Goal: Navigation & Orientation: Find specific page/section

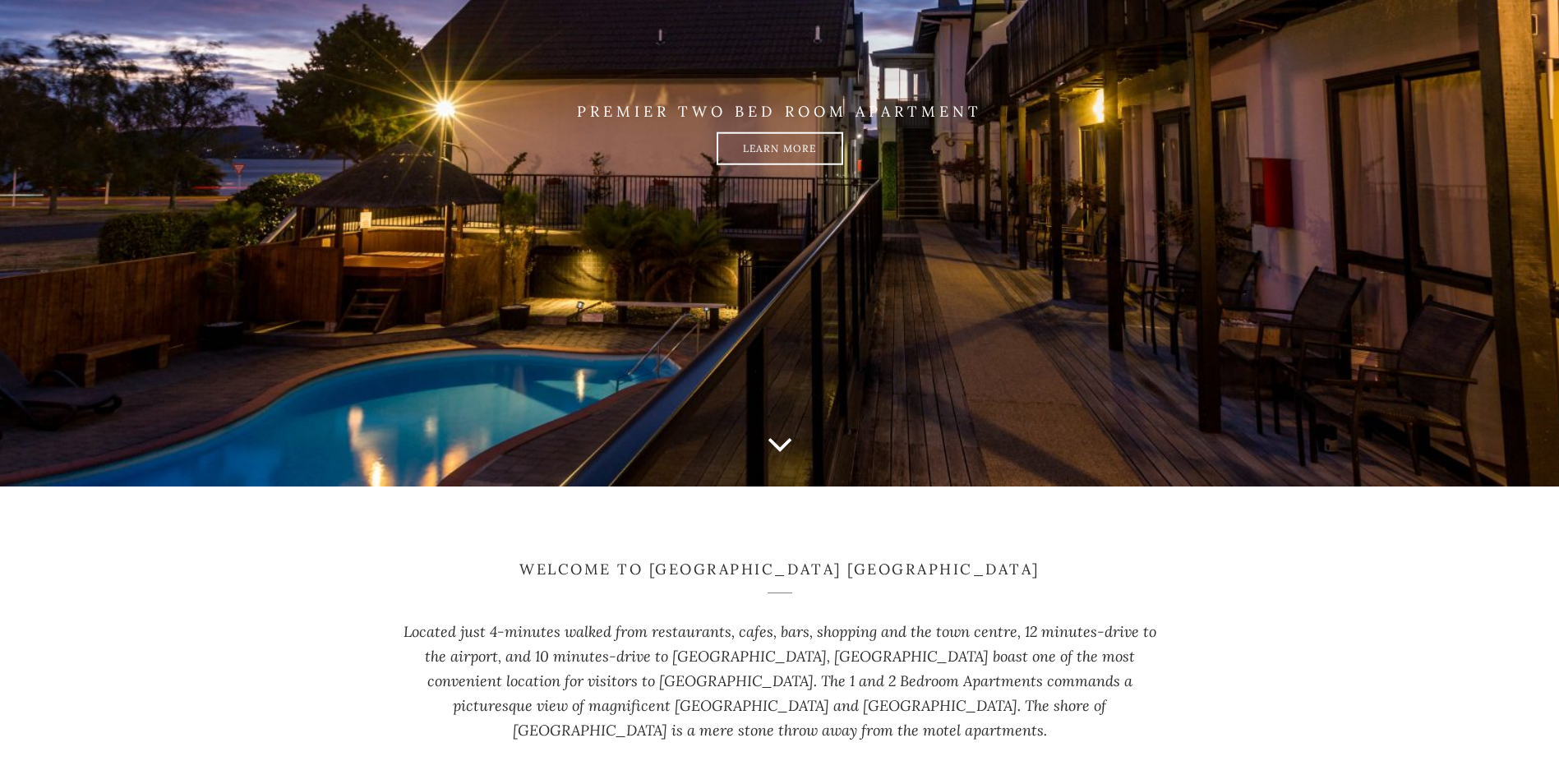
scroll to position [164, 0]
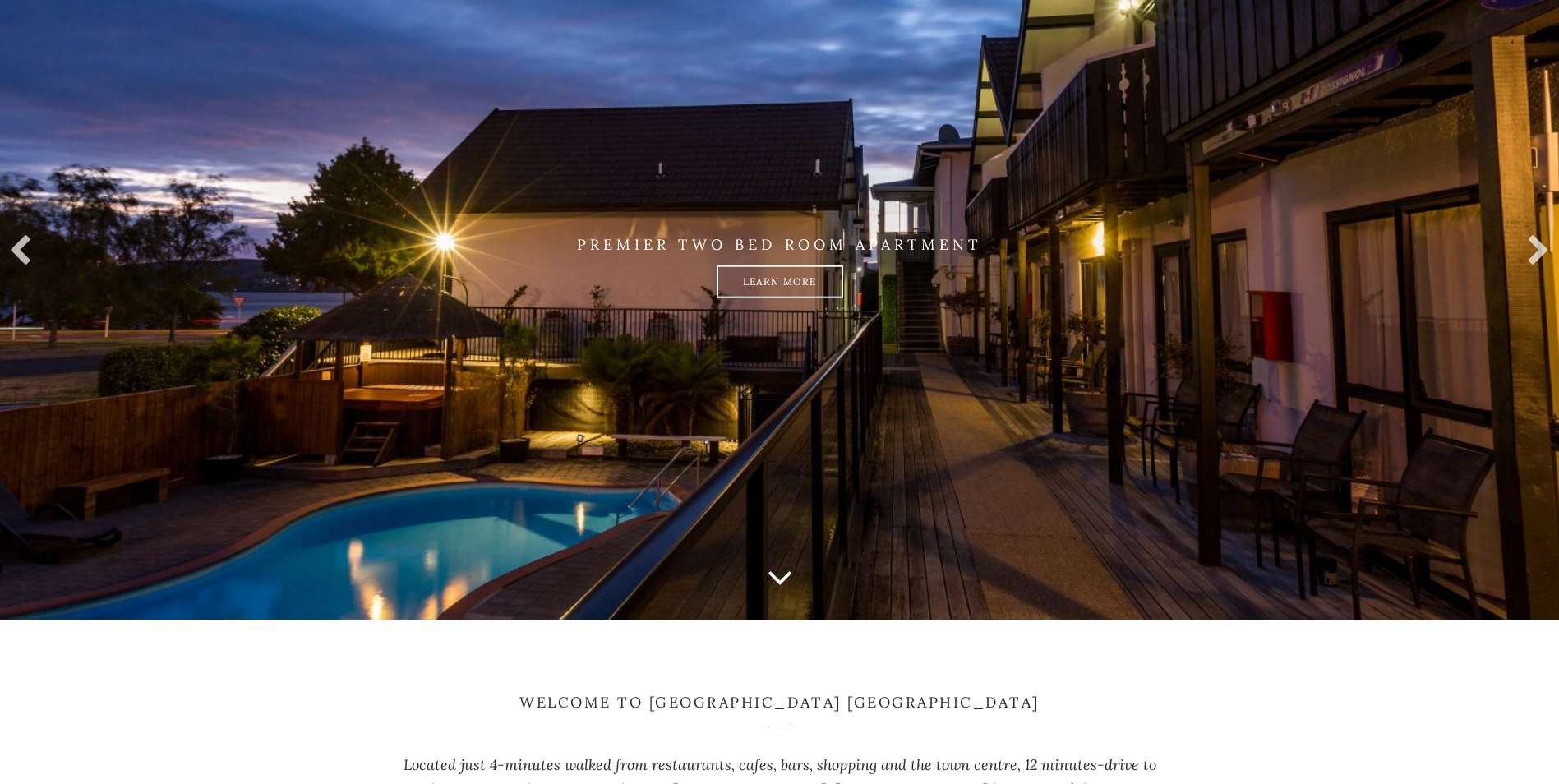
click at [779, 584] on icon at bounding box center [780, 577] width 26 height 41
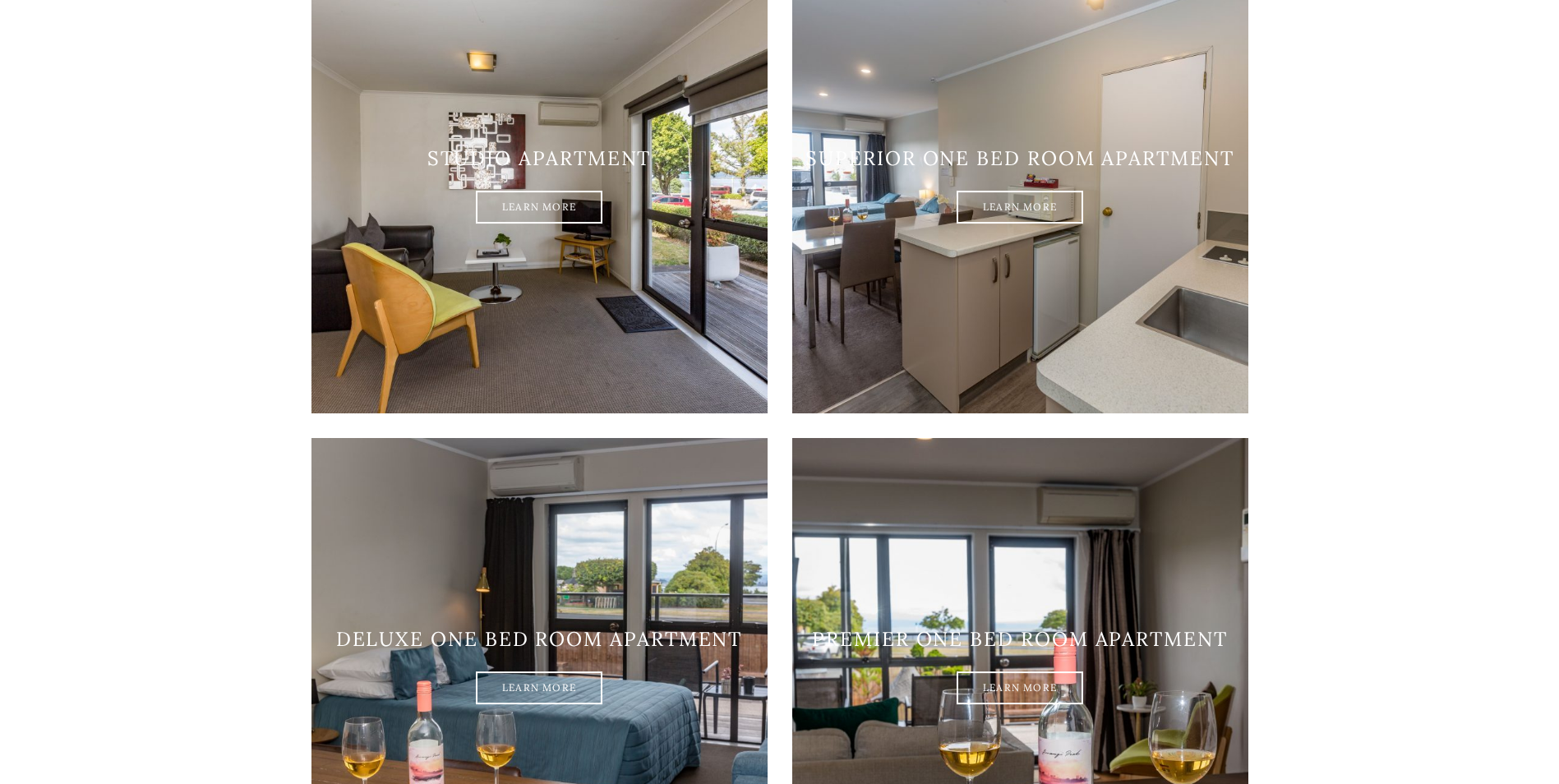
scroll to position [981, 0]
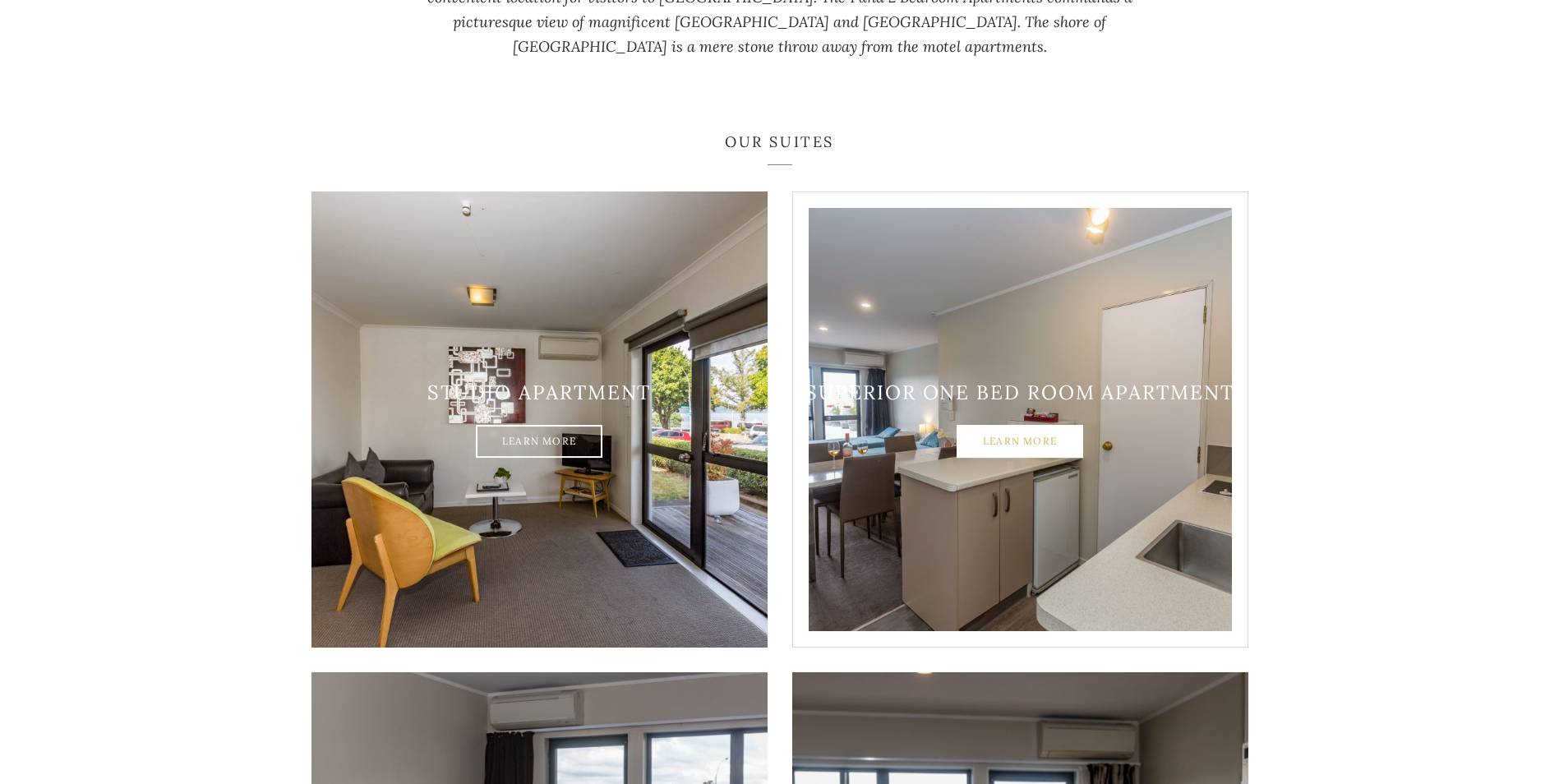
click at [1061, 427] on link "Learn More" at bounding box center [1020, 442] width 126 height 33
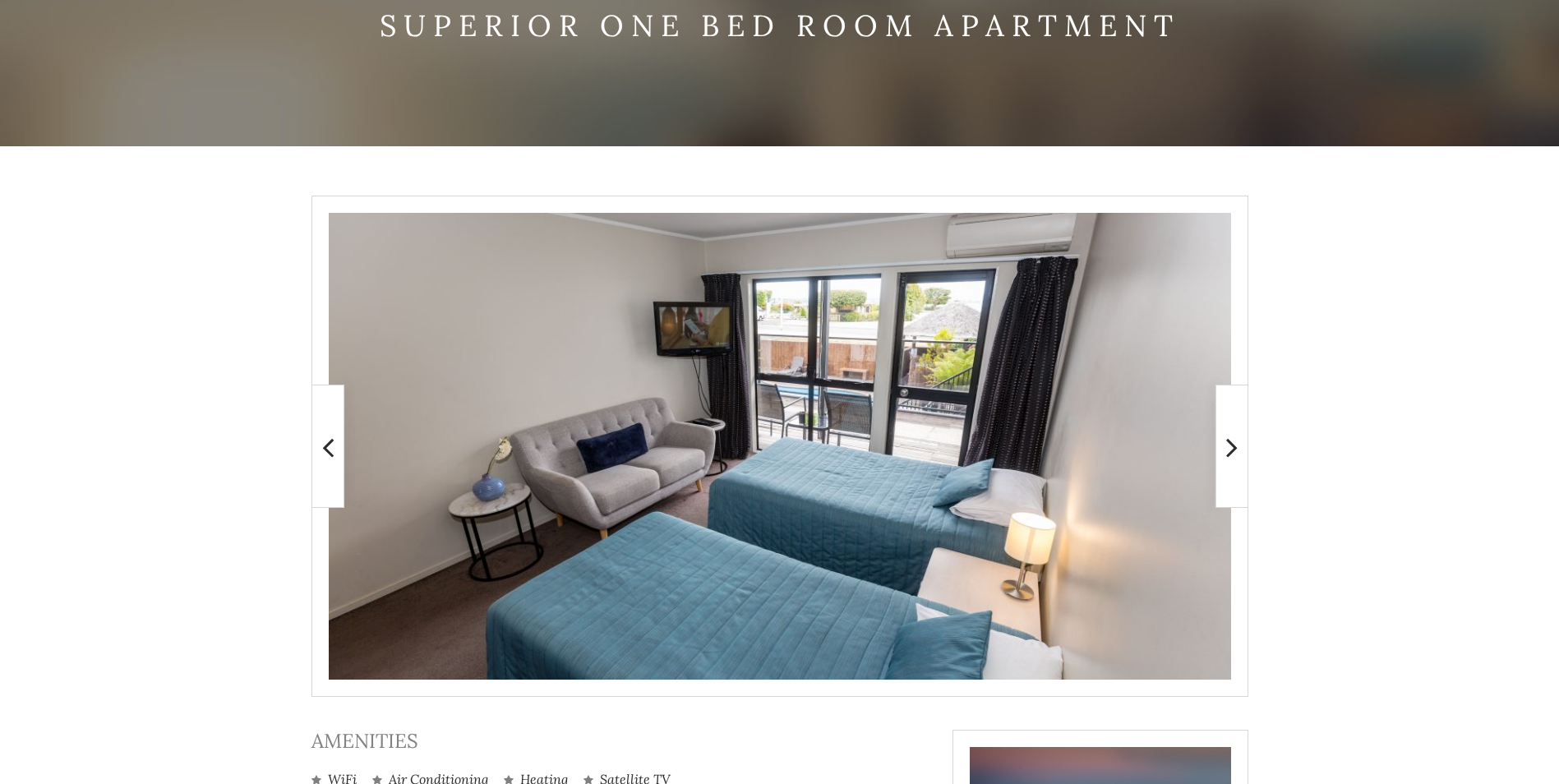
scroll to position [164, 0]
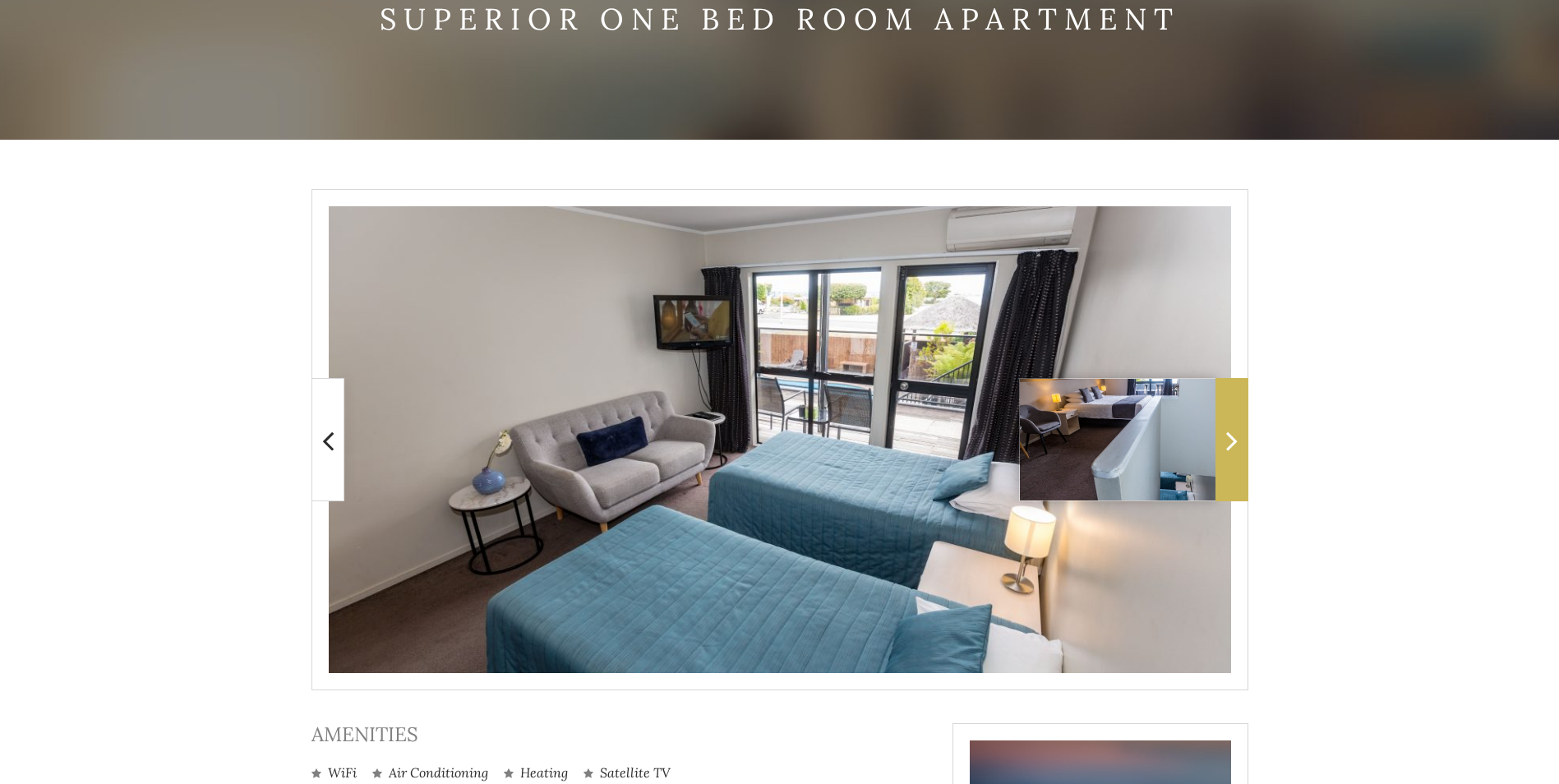
click at [1243, 443] on span at bounding box center [1232, 439] width 33 height 124
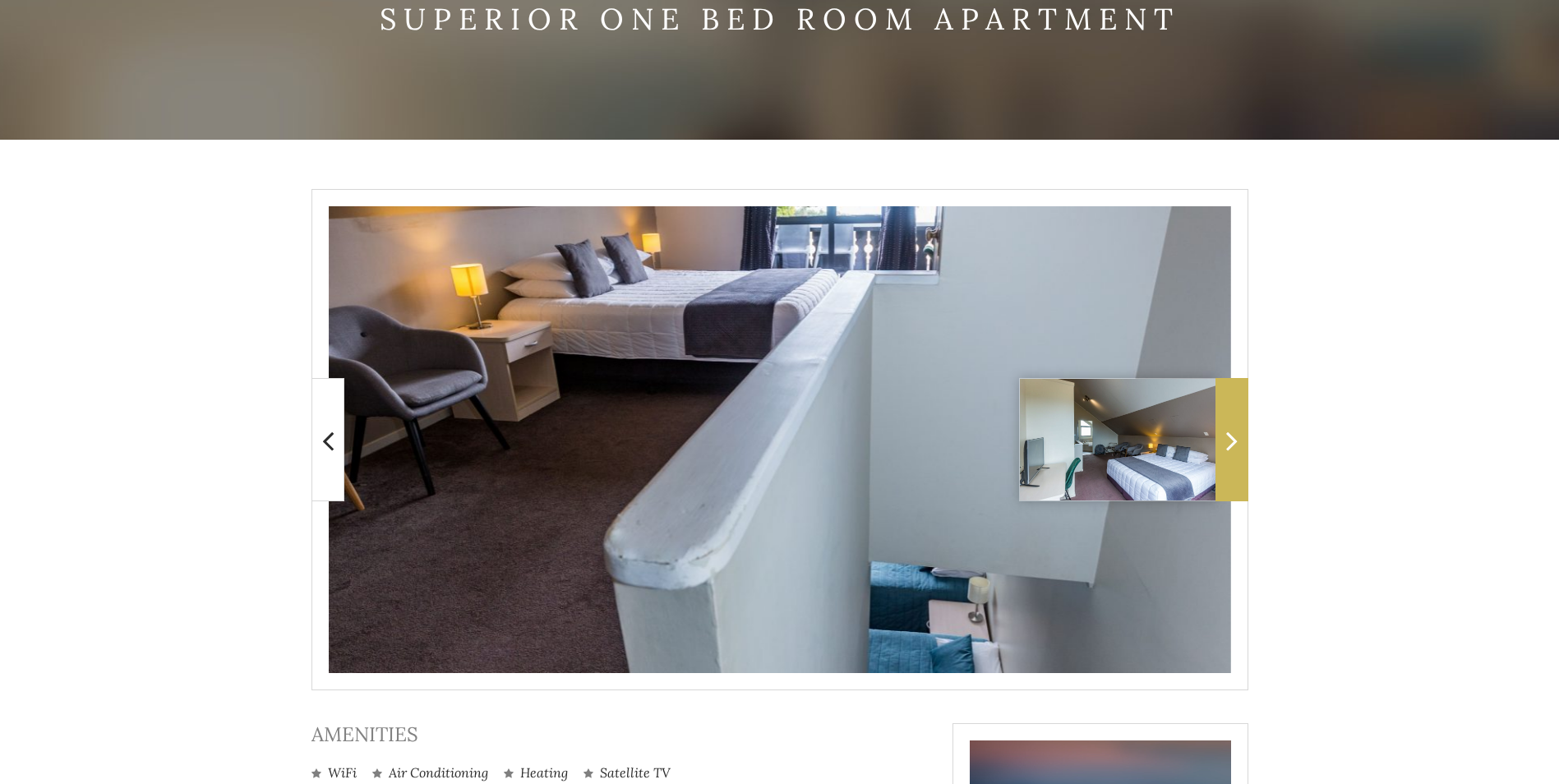
click at [1228, 423] on span at bounding box center [1232, 439] width 33 height 124
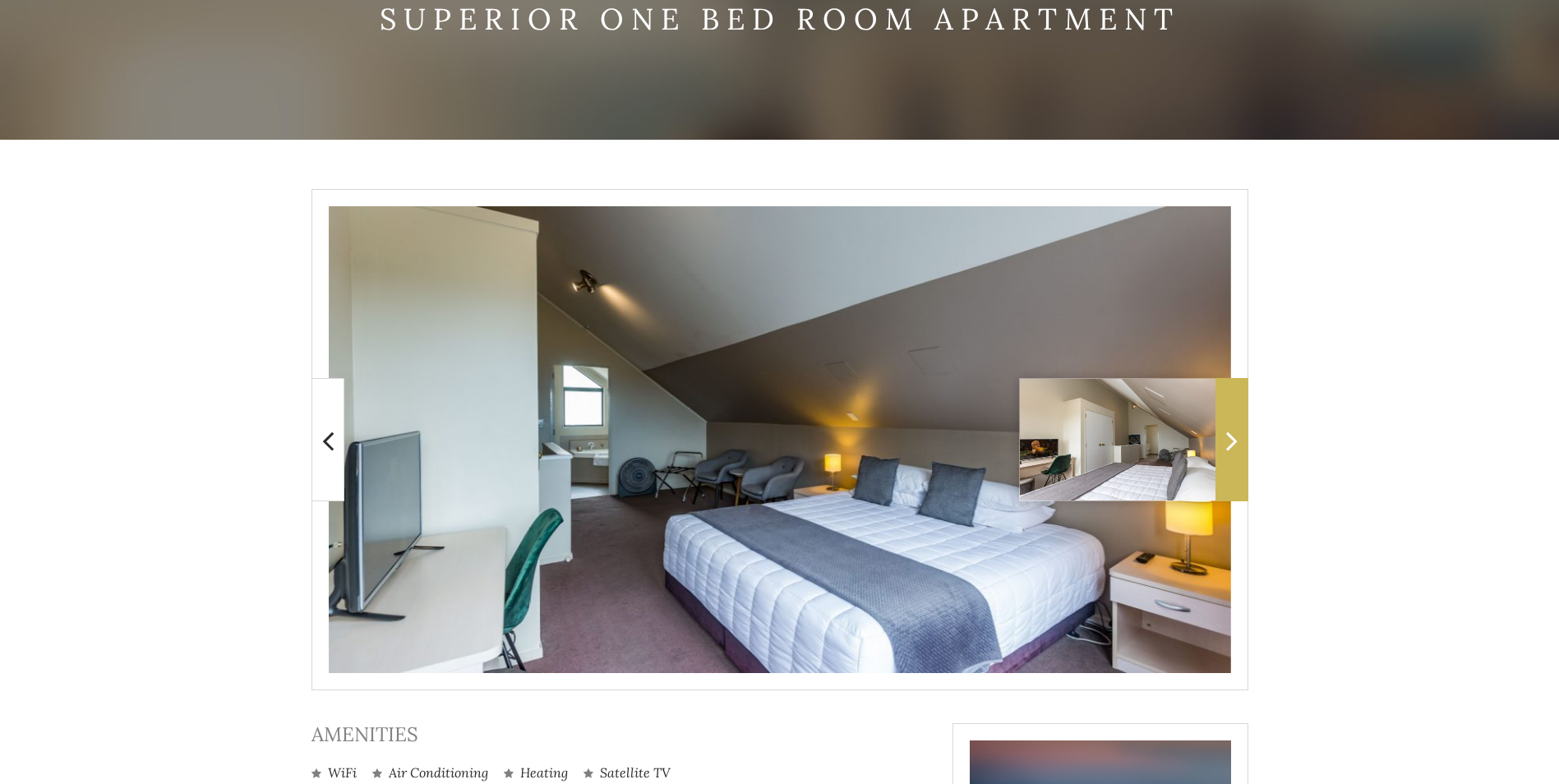
click at [1228, 423] on span at bounding box center [1232, 439] width 33 height 124
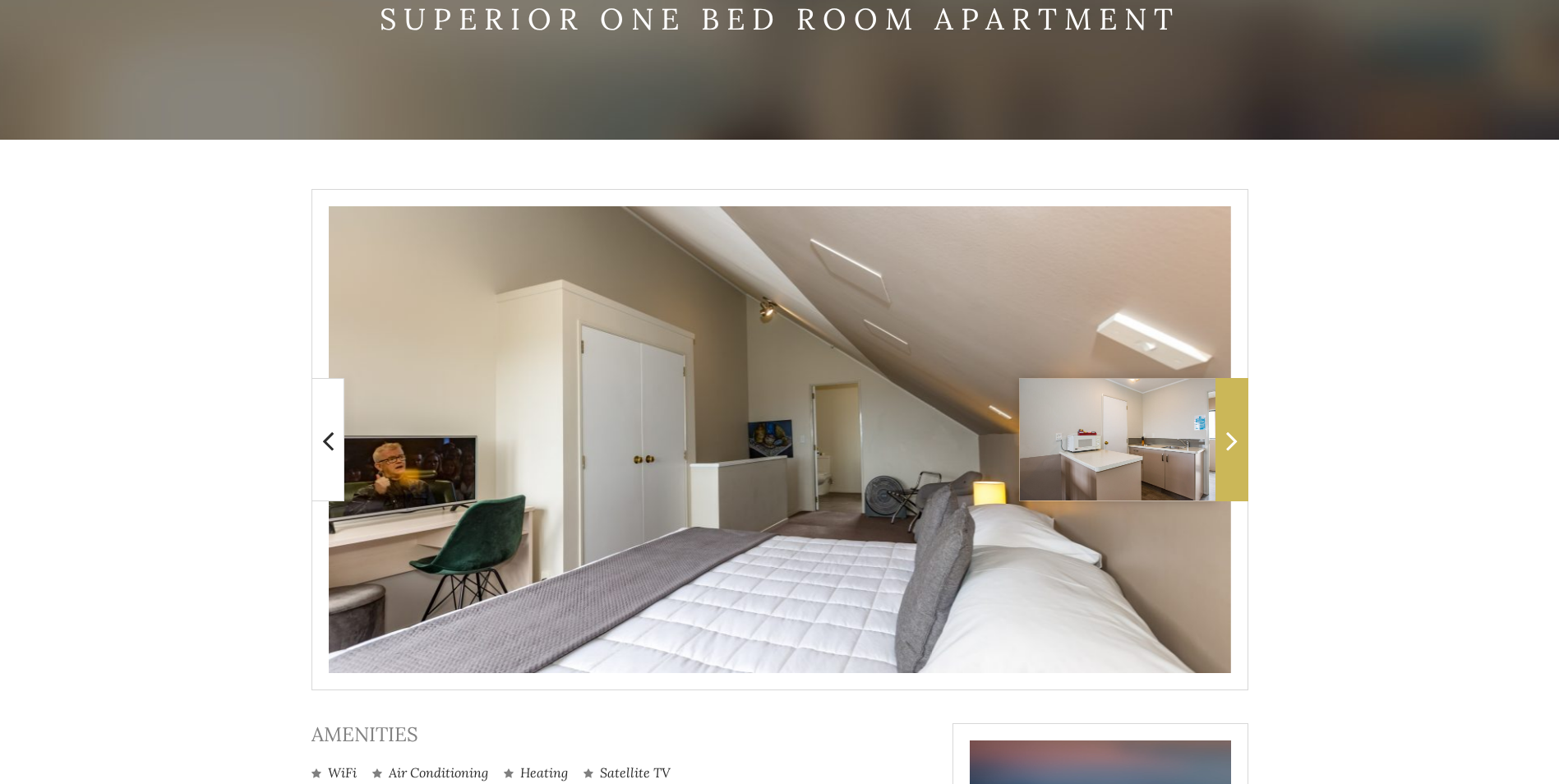
click at [1228, 423] on span at bounding box center [1232, 439] width 33 height 124
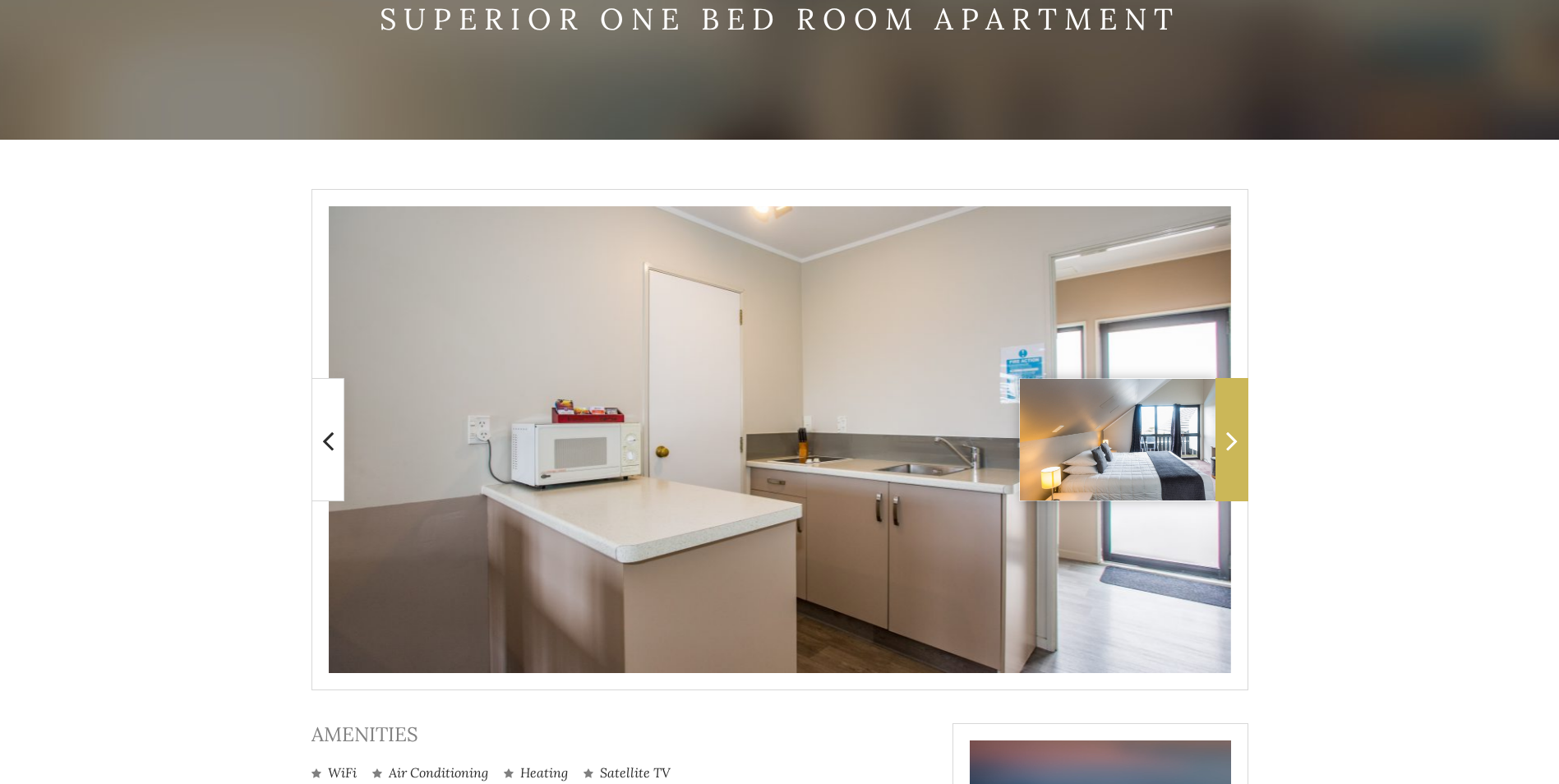
click at [1228, 423] on span at bounding box center [1232, 439] width 33 height 124
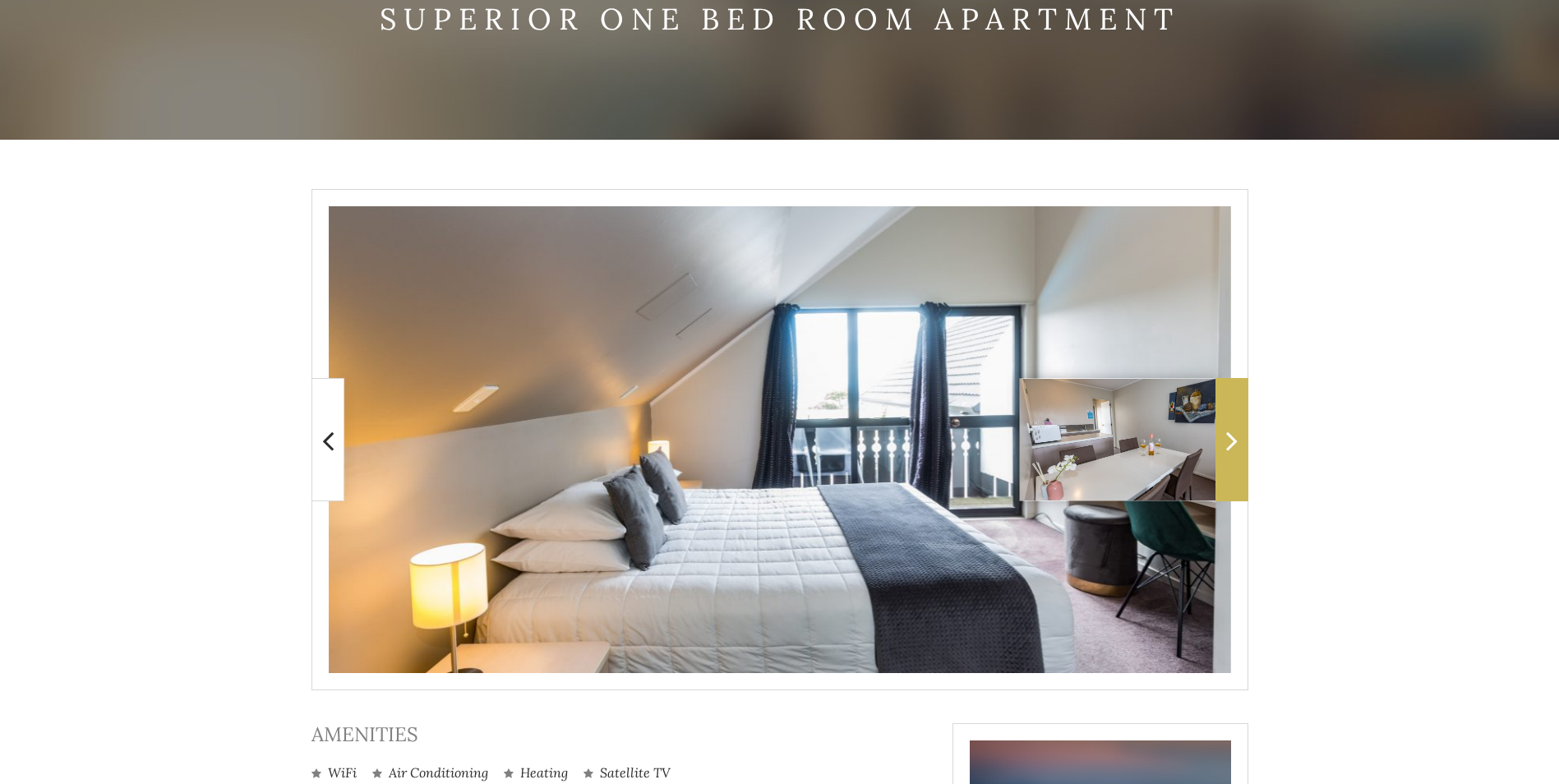
click at [1228, 423] on span at bounding box center [1232, 439] width 33 height 124
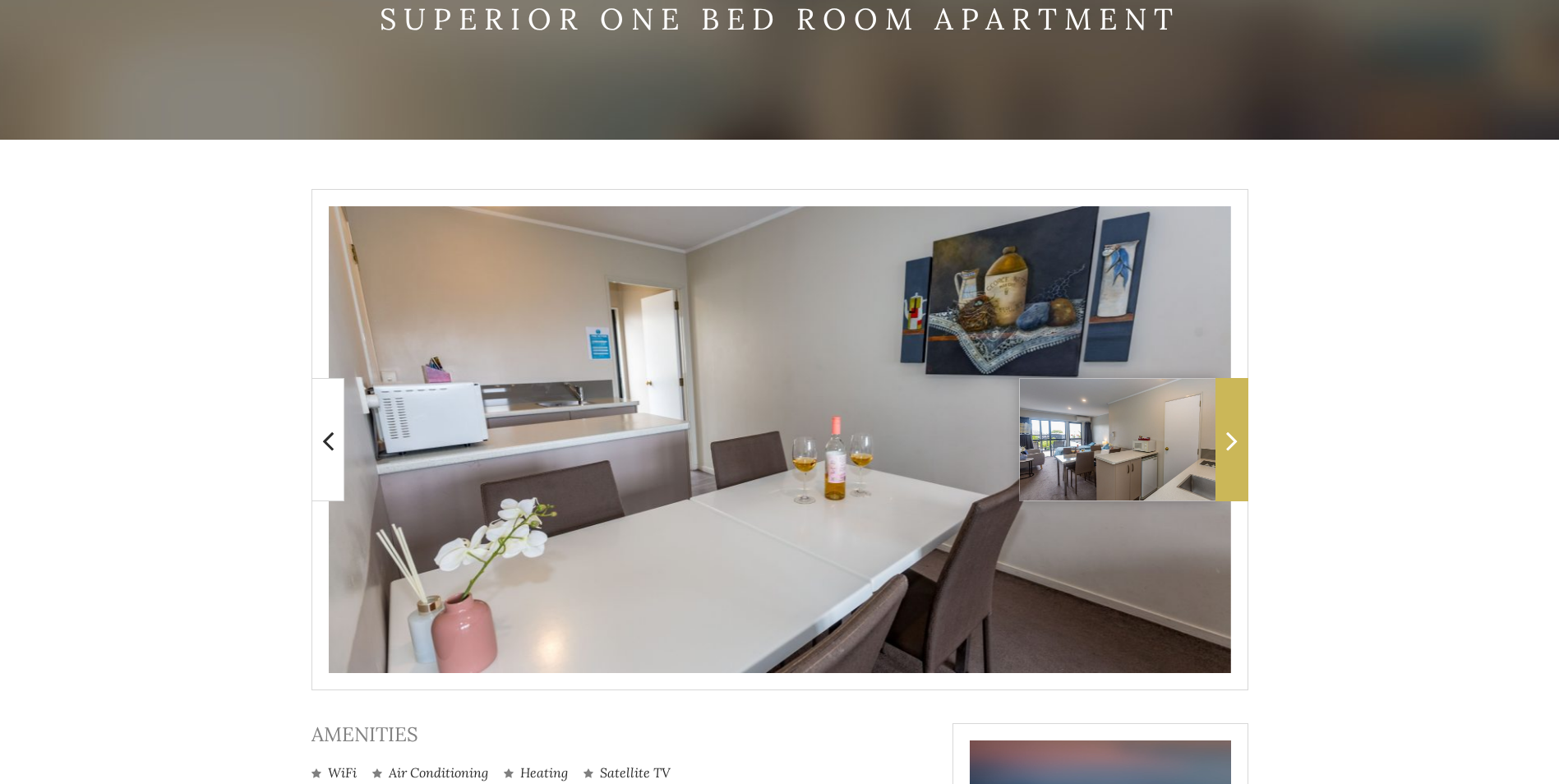
click at [1228, 423] on span at bounding box center [1232, 439] width 33 height 124
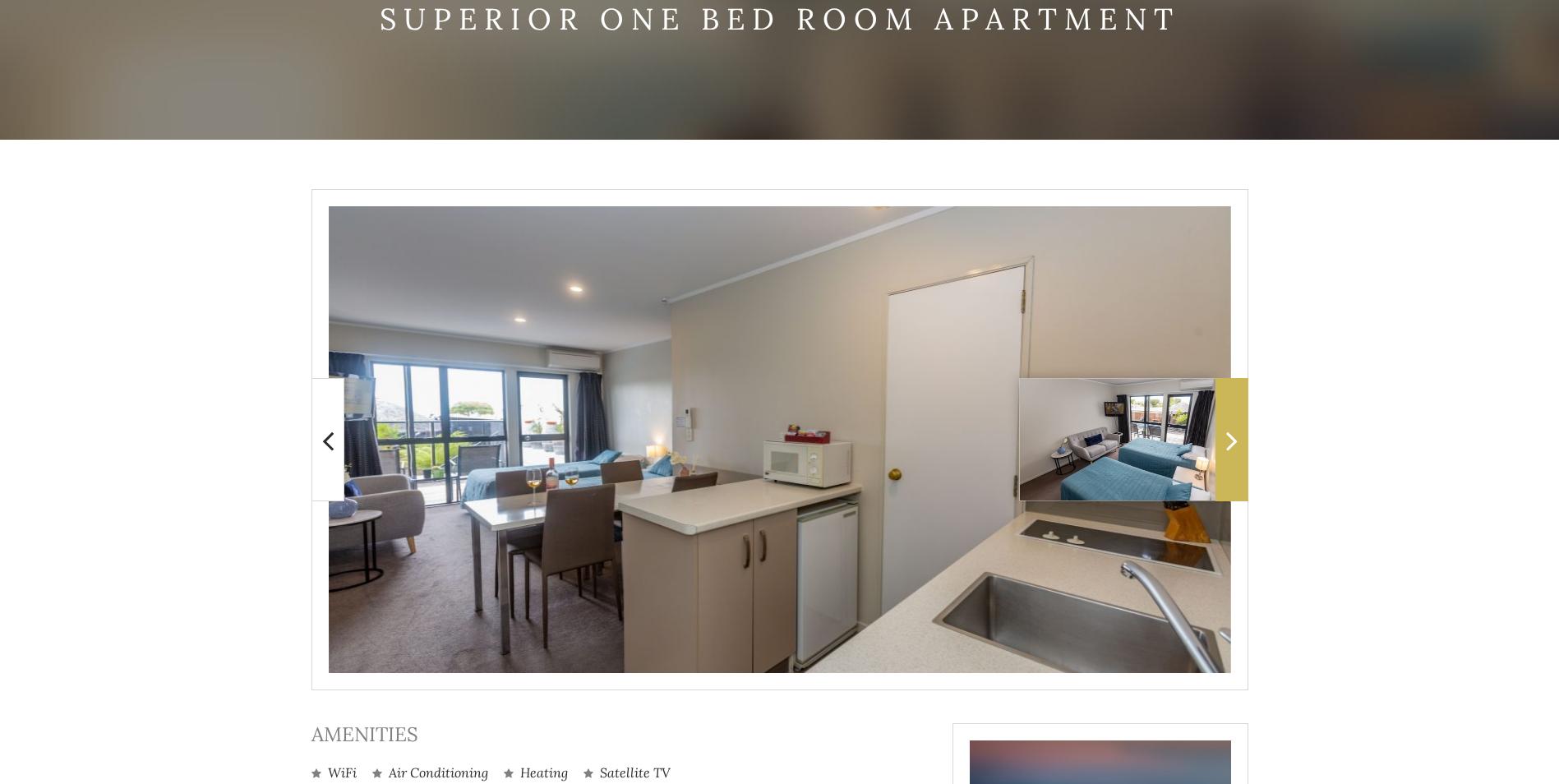
click at [1228, 423] on span at bounding box center [1232, 439] width 33 height 124
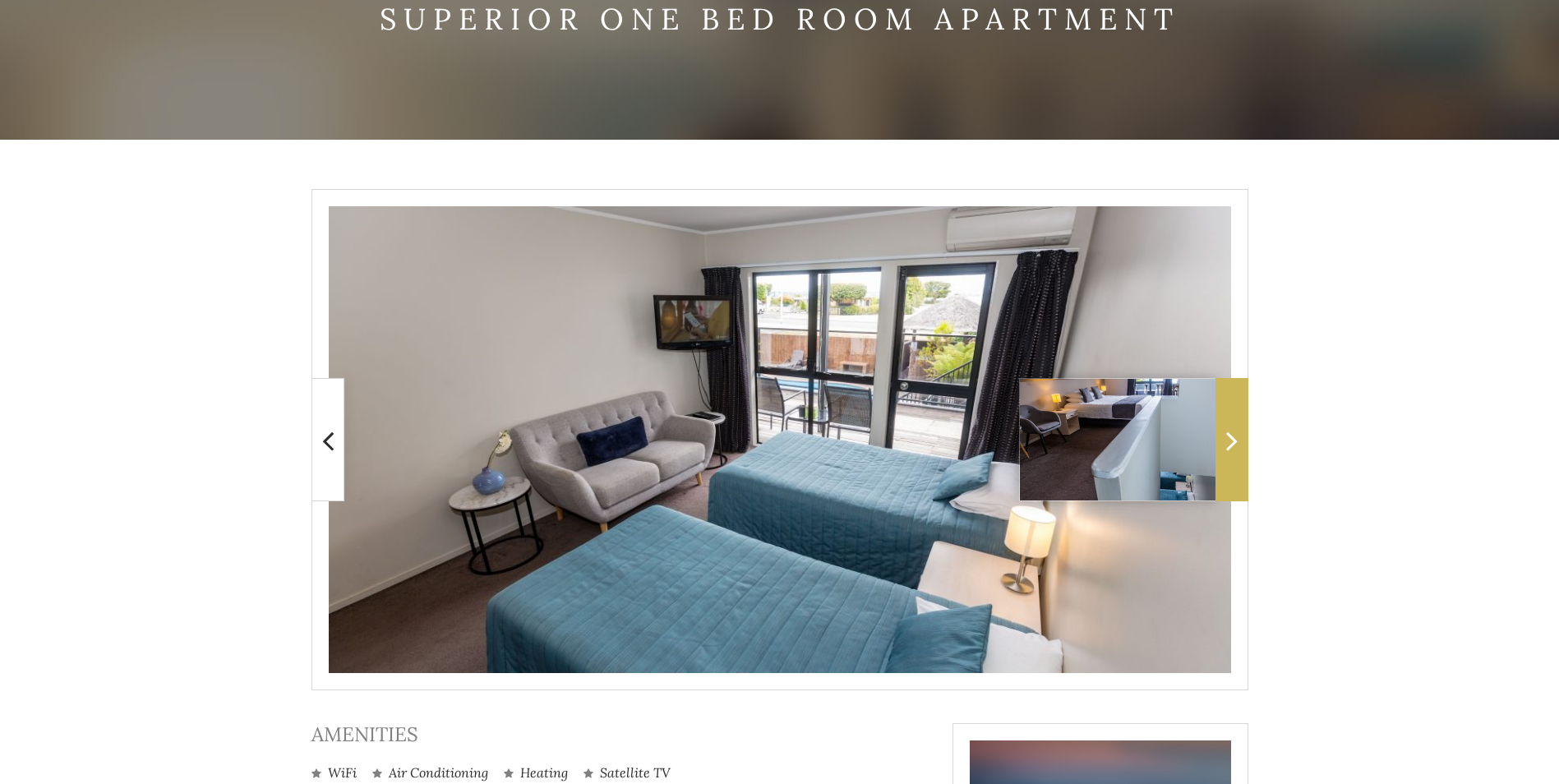
click at [1228, 423] on span at bounding box center [1232, 439] width 33 height 124
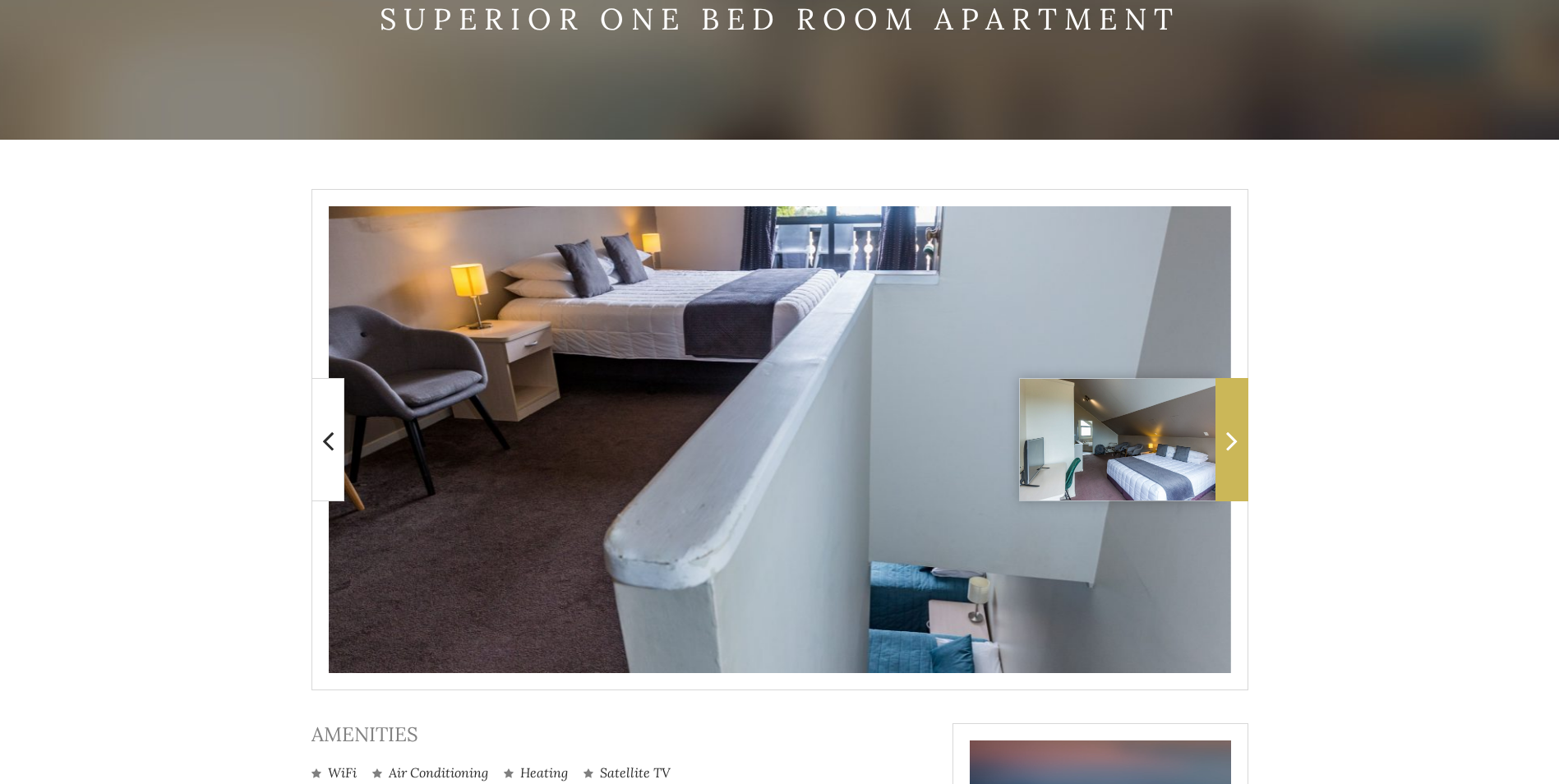
click at [1228, 423] on span at bounding box center [1232, 439] width 33 height 124
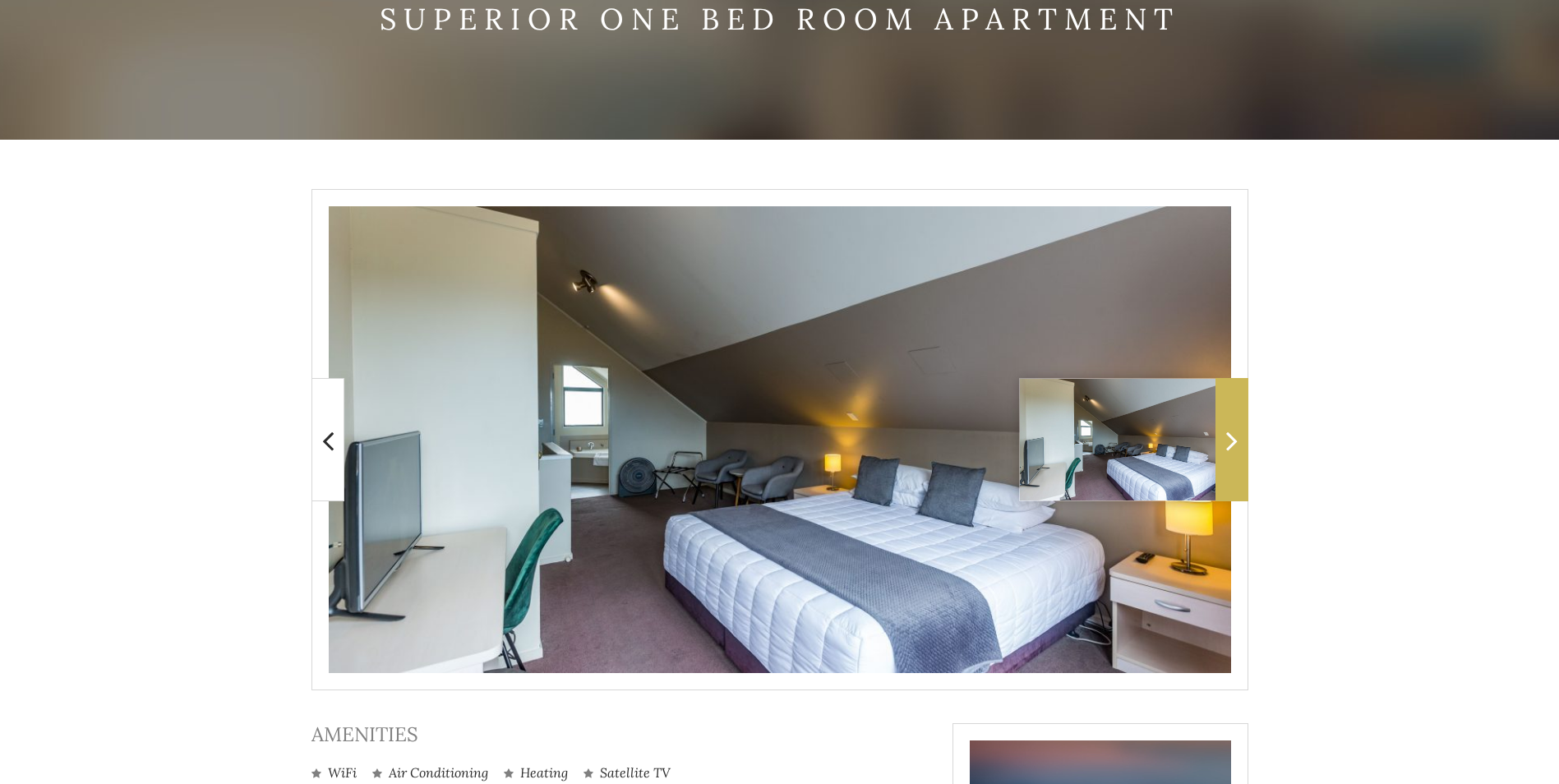
click at [1228, 423] on span at bounding box center [1232, 439] width 33 height 124
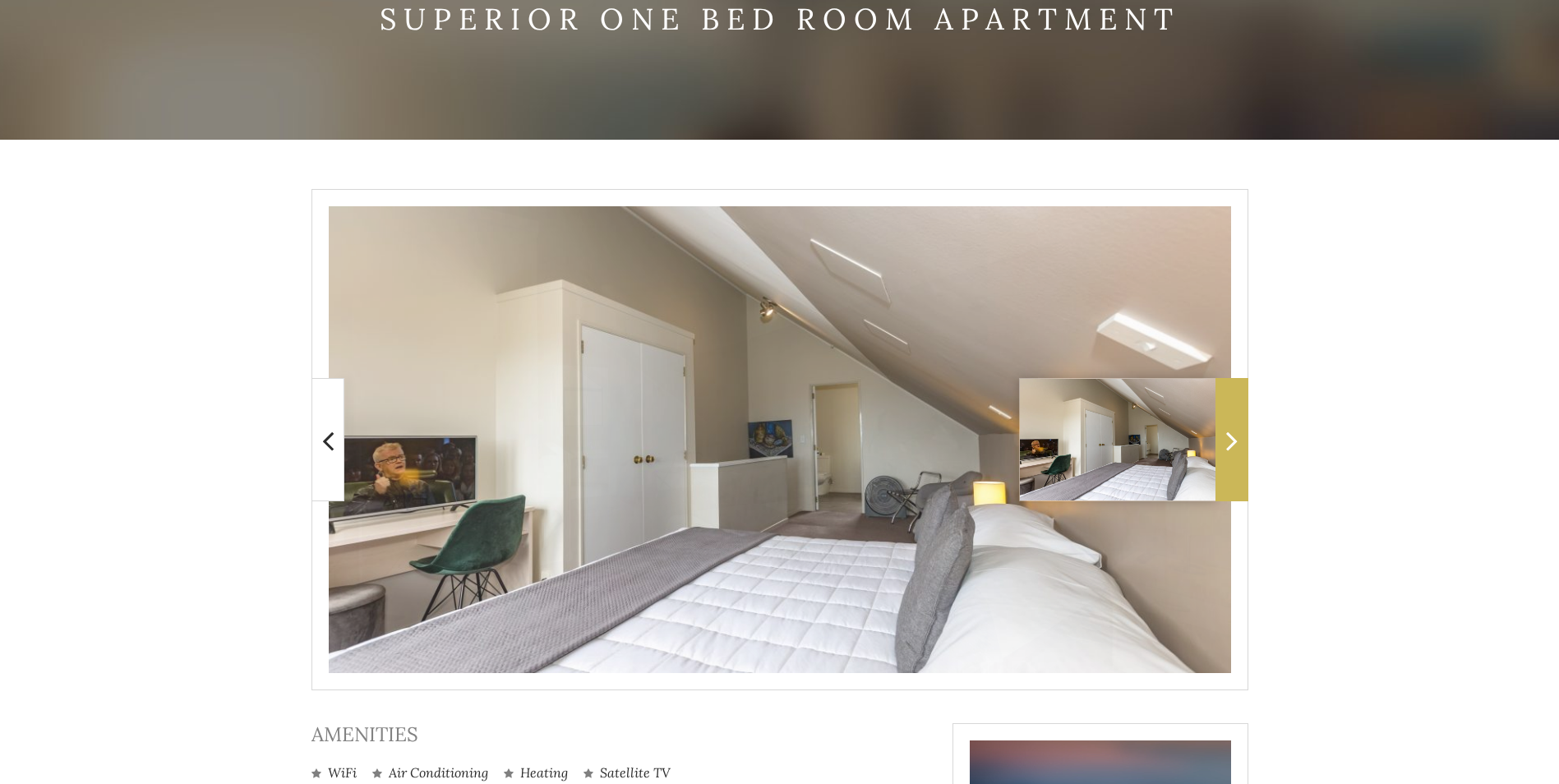
click at [1236, 417] on span at bounding box center [1232, 439] width 33 height 124
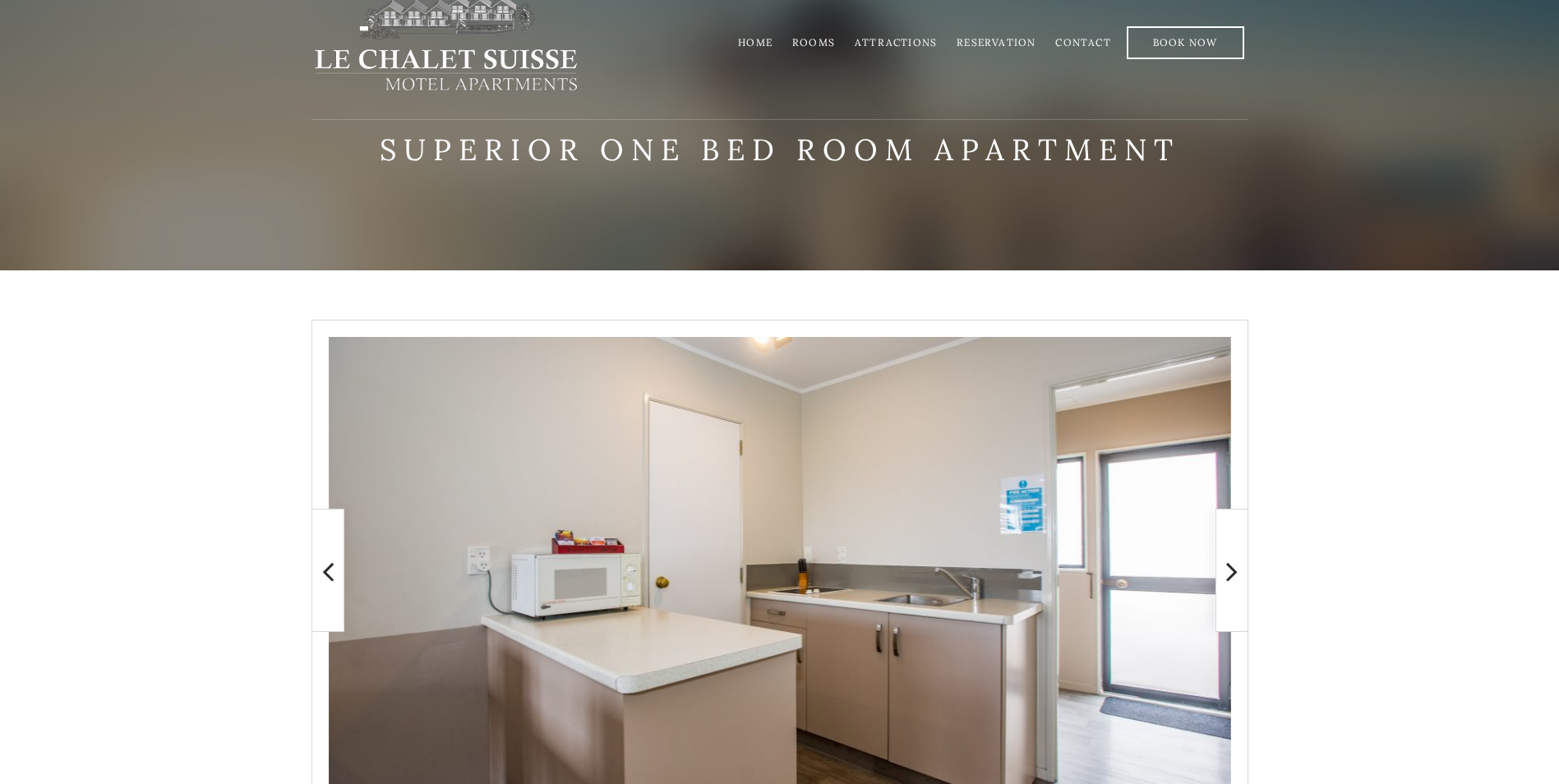
scroll to position [0, 0]
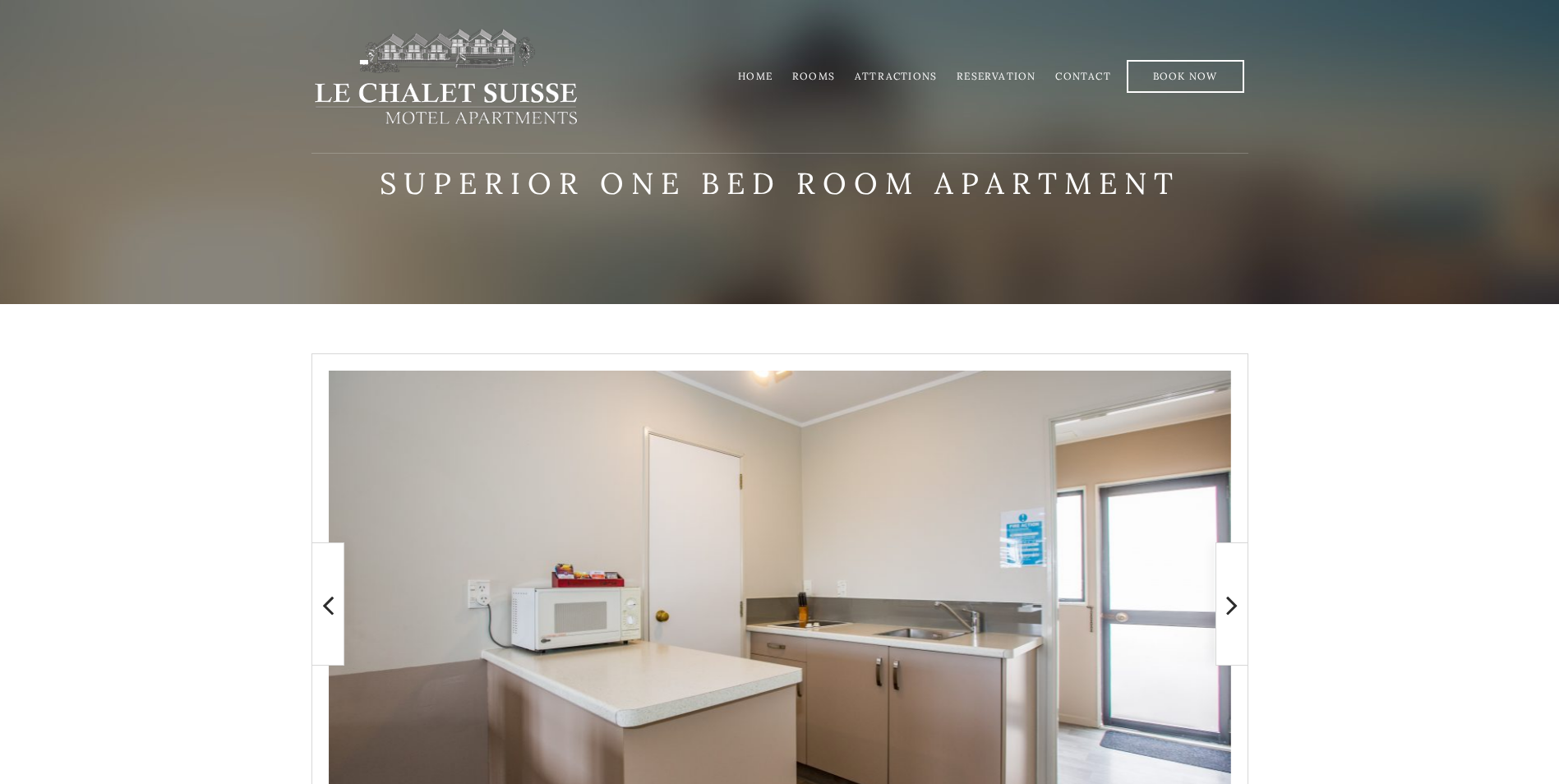
click at [894, 75] on link "Attractions" at bounding box center [896, 76] width 82 height 12
click at [388, 99] on img at bounding box center [445, 76] width 269 height 99
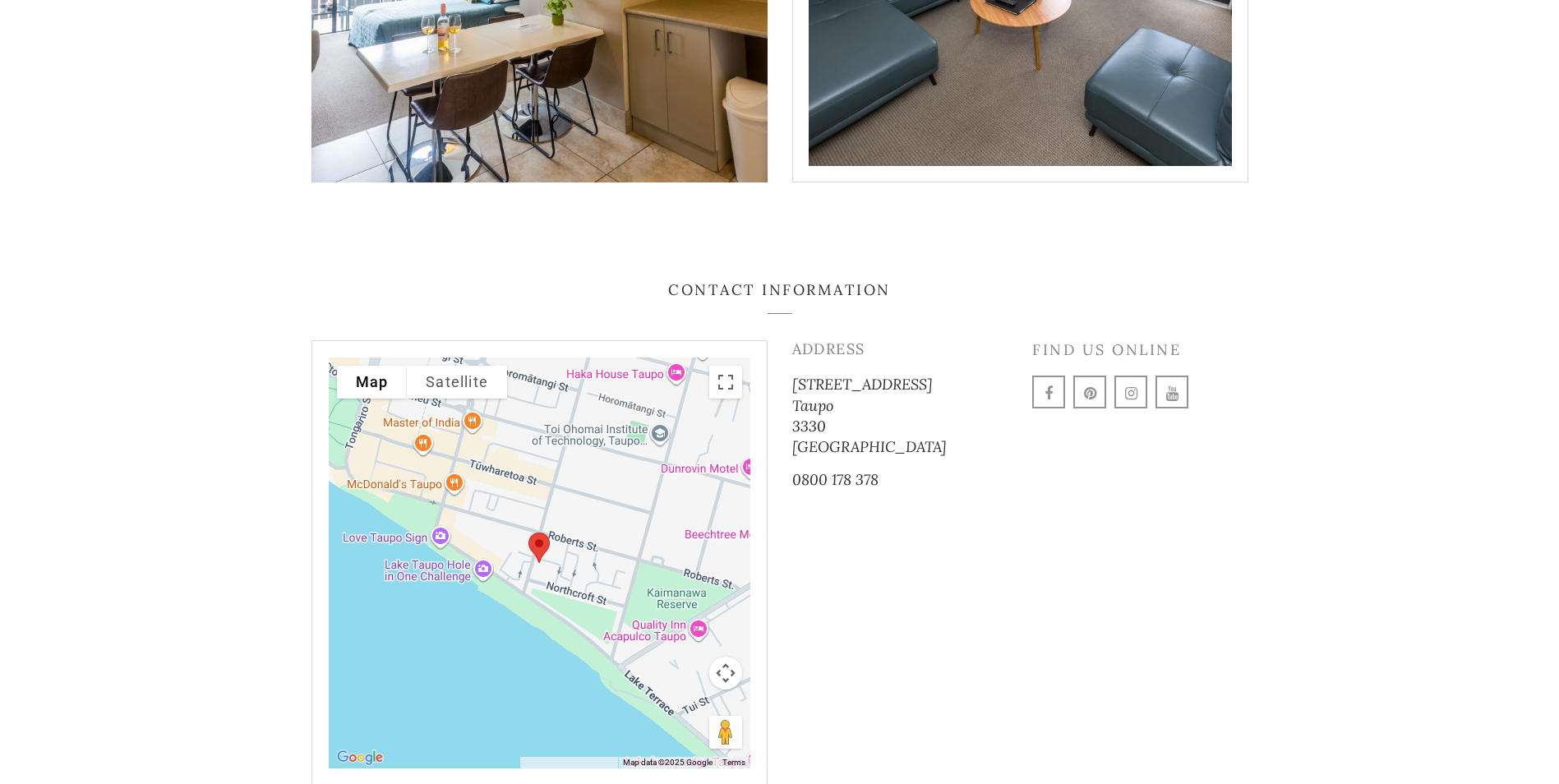
scroll to position [2520, 0]
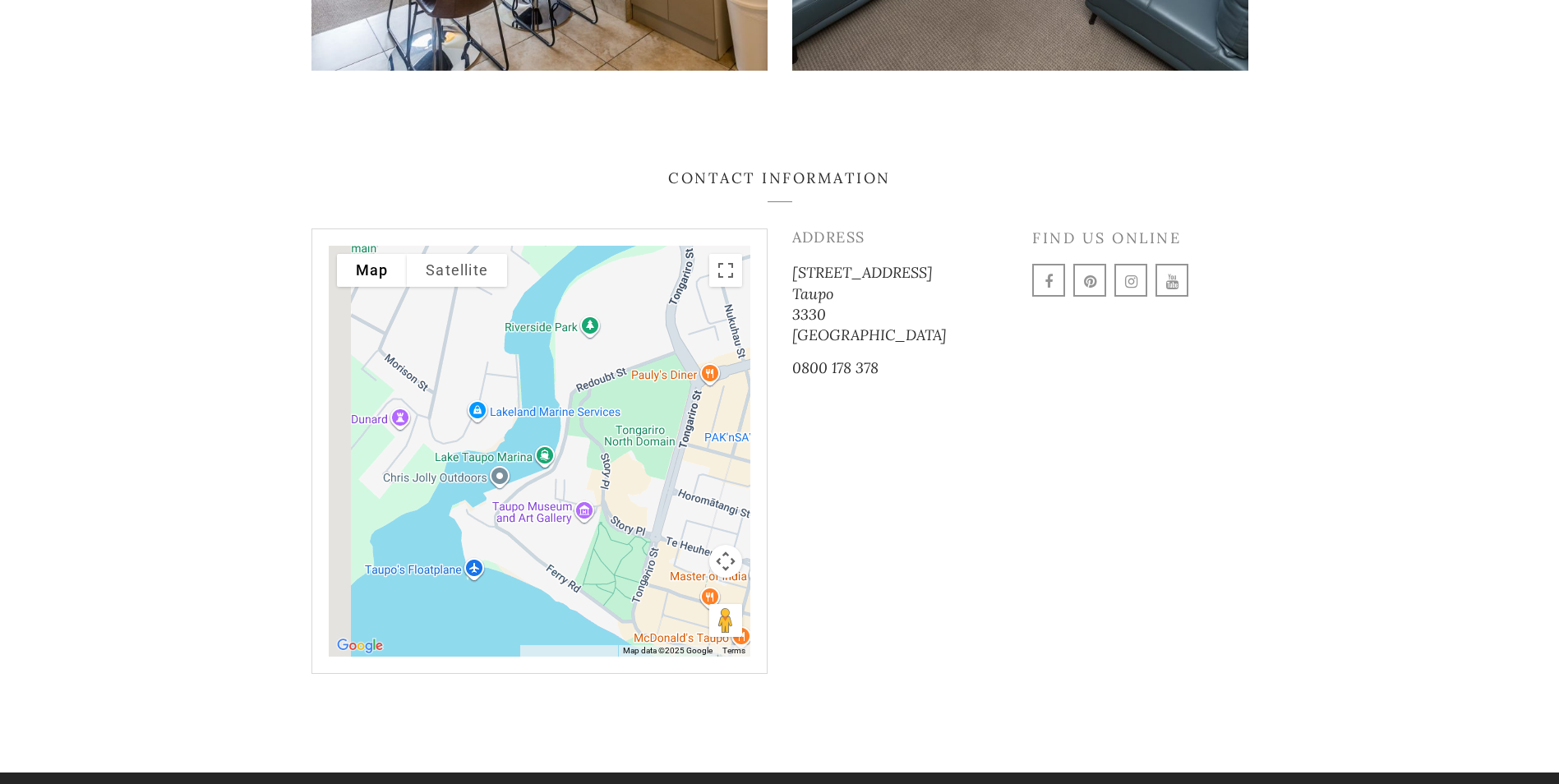
drag, startPoint x: 400, startPoint y: 309, endPoint x: 707, endPoint y: 570, distance: 403.0
click at [707, 570] on div at bounding box center [540, 450] width 422 height 411
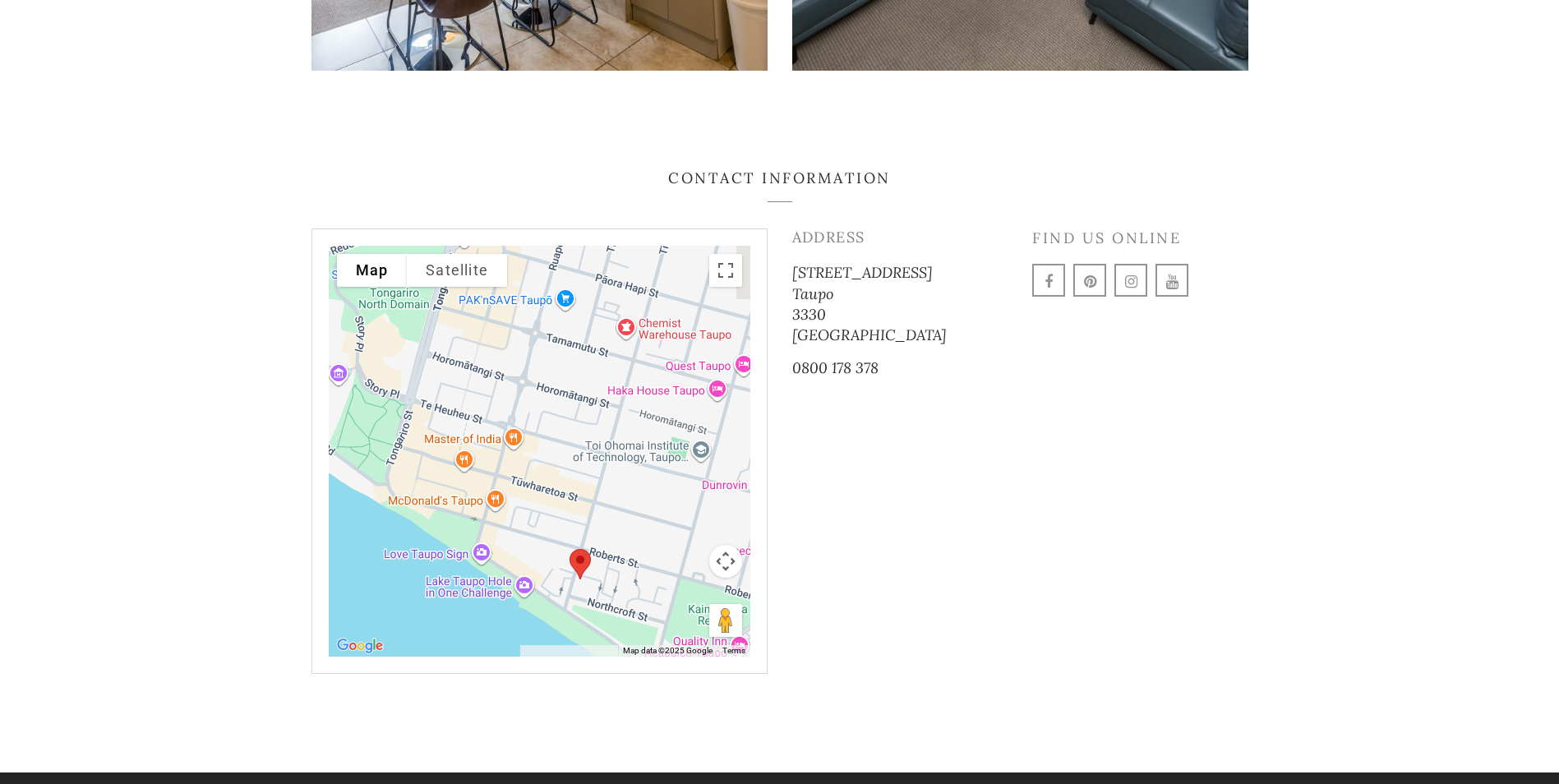
drag, startPoint x: 655, startPoint y: 507, endPoint x: 385, endPoint y: 367, distance: 304.1
click at [385, 367] on div at bounding box center [540, 450] width 422 height 411
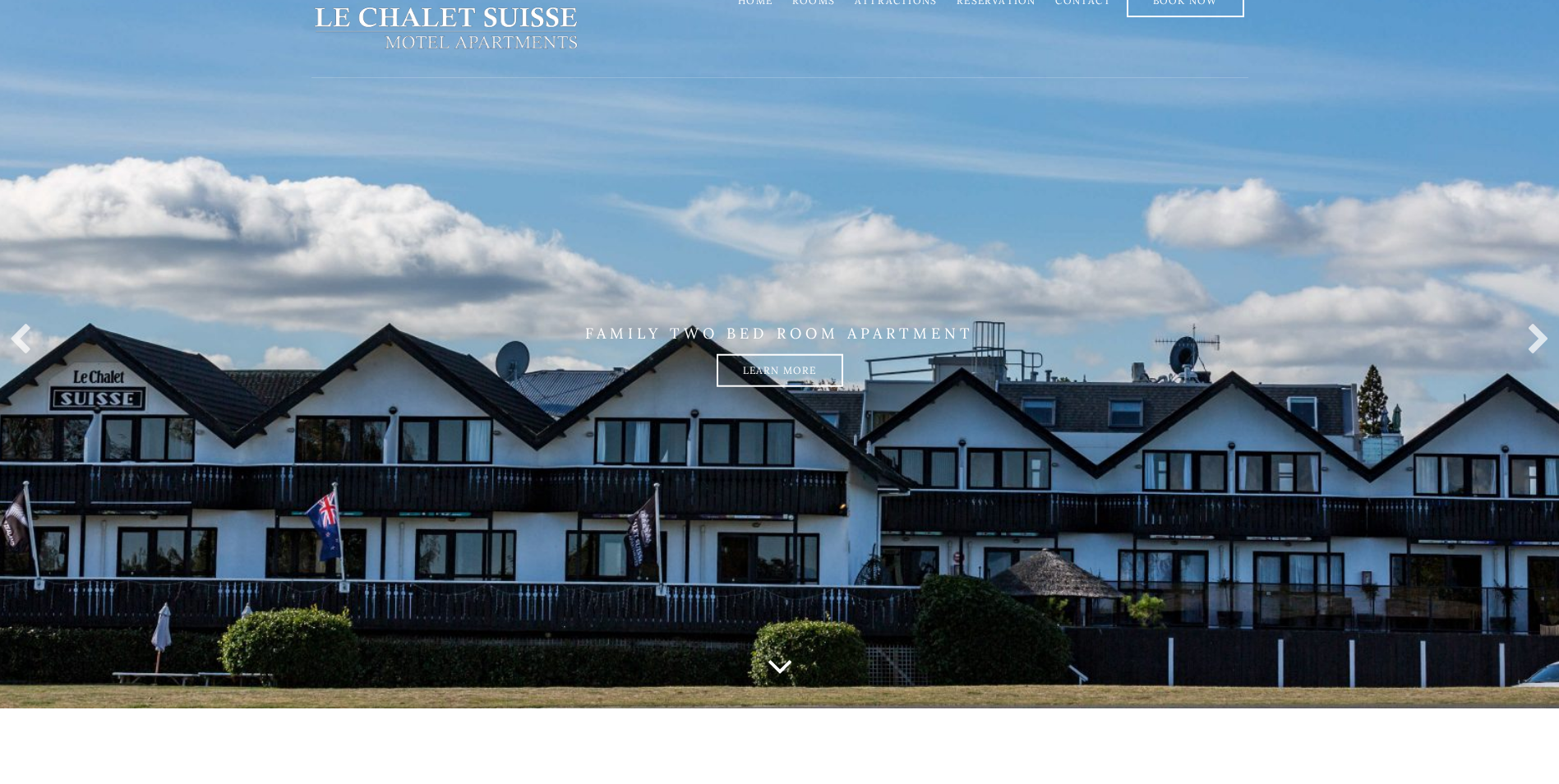
scroll to position [328, 0]
